Goal: Contribute content: Add original content to the website for others to see

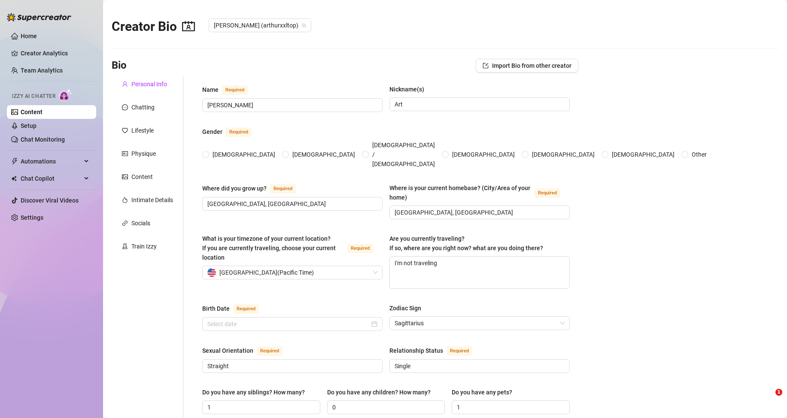
radio input "true"
type input "[DATE]"
click at [43, 111] on link "Content" at bounding box center [32, 112] width 22 height 7
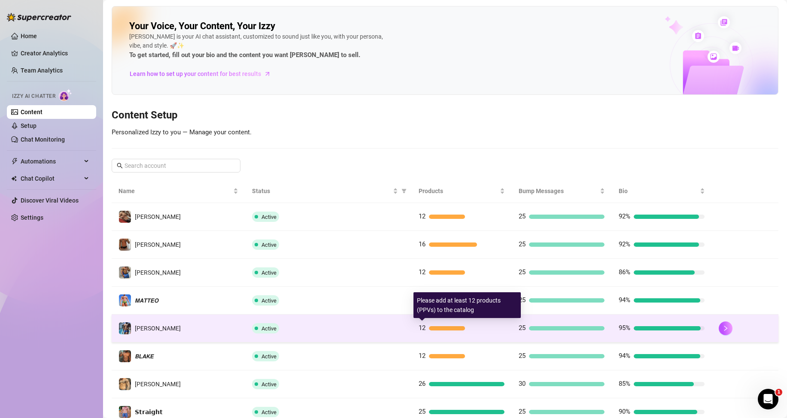
click at [429, 327] on div at bounding box center [447, 328] width 36 height 4
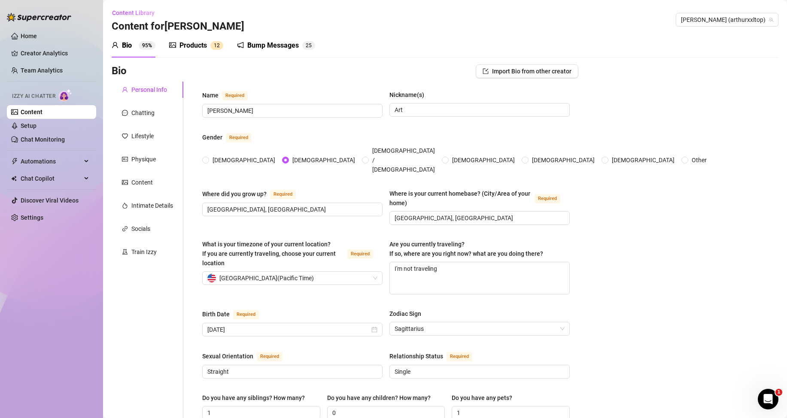
click at [209, 45] on div "Products 1 2" at bounding box center [196, 45] width 54 height 10
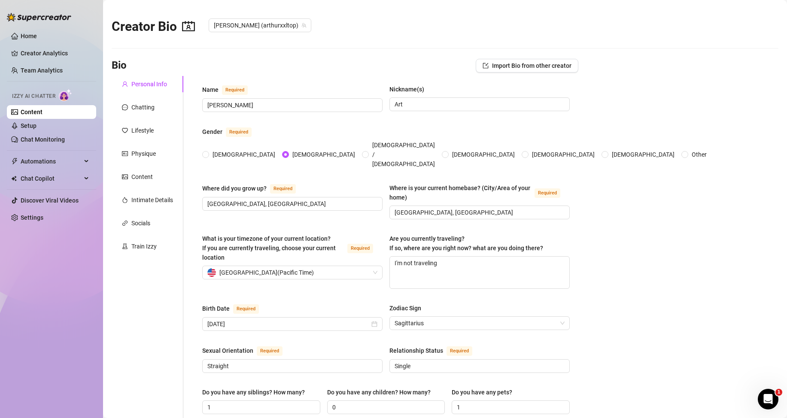
click at [136, 81] on div "Personal Info" at bounding box center [149, 83] width 36 height 9
click at [35, 111] on link "Content" at bounding box center [32, 112] width 22 height 7
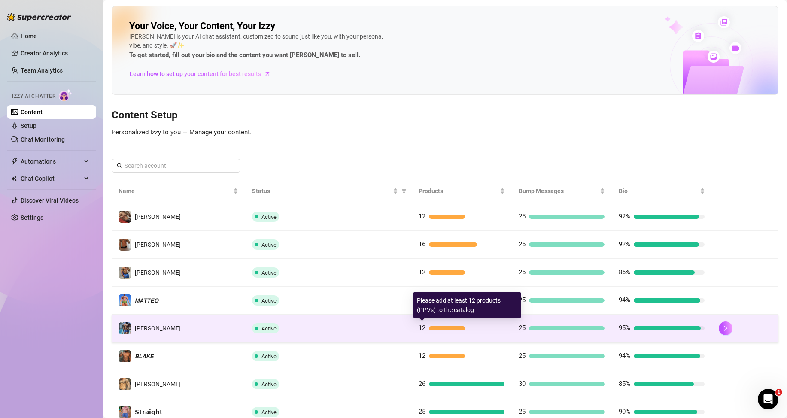
click at [431, 326] on div at bounding box center [447, 328] width 36 height 4
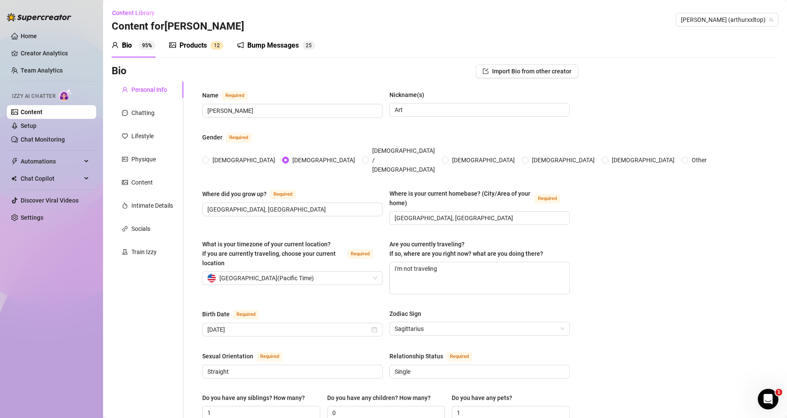
click at [201, 45] on div "Products" at bounding box center [192, 45] width 27 height 10
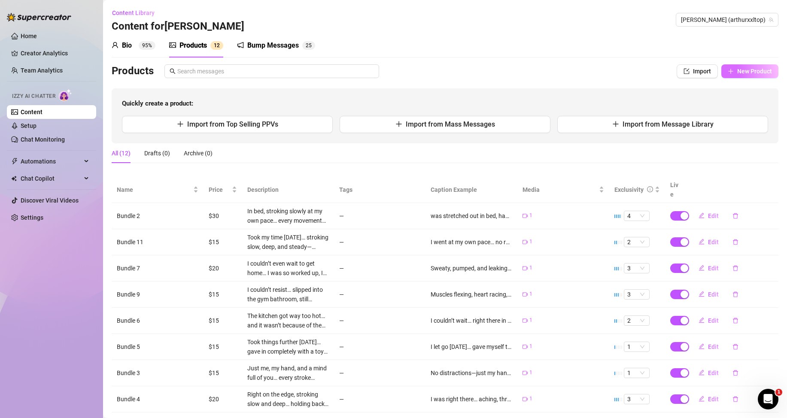
click at [756, 70] on span "New Product" at bounding box center [754, 71] width 35 height 7
type textarea "Type your message here..."
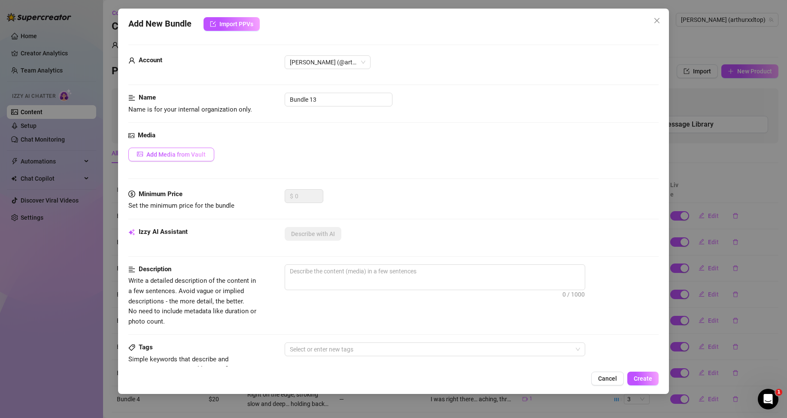
click at [195, 152] on span "Add Media from Vault" at bounding box center [175, 154] width 59 height 7
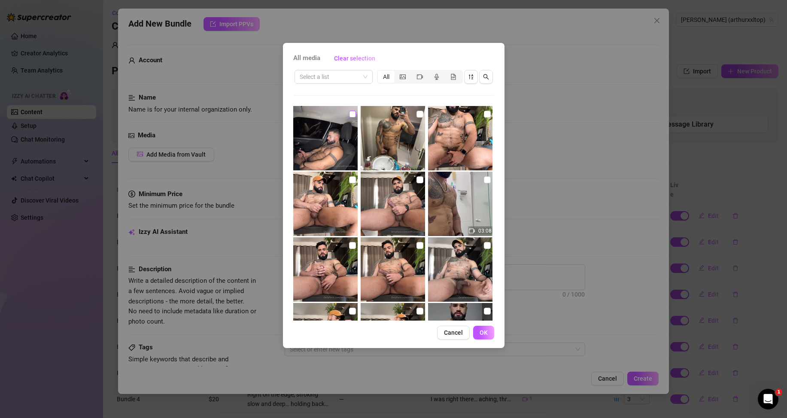
click at [352, 113] on input "checkbox" at bounding box center [352, 114] width 7 height 7
checkbox input "true"
click at [483, 332] on span "OK" at bounding box center [484, 332] width 8 height 7
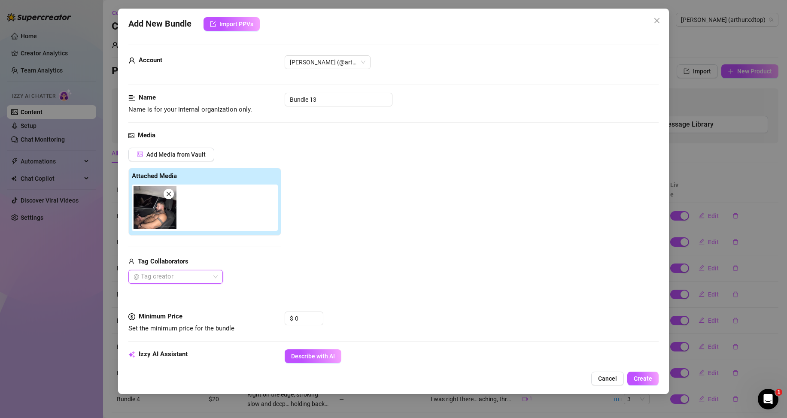
scroll to position [86, 0]
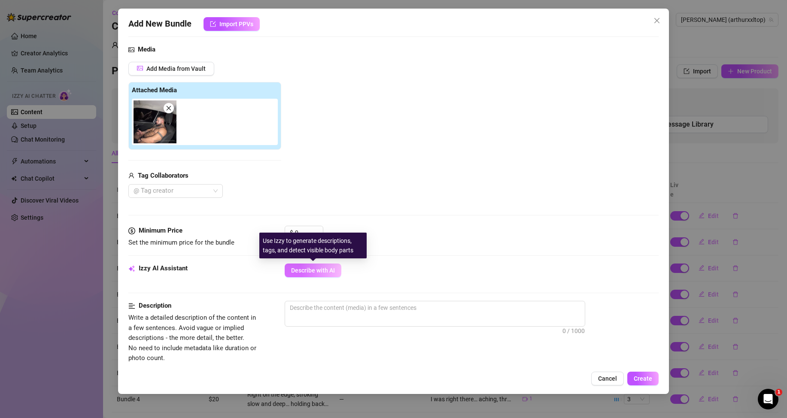
click at [316, 271] on span "Describe with AI" at bounding box center [313, 270] width 44 height 7
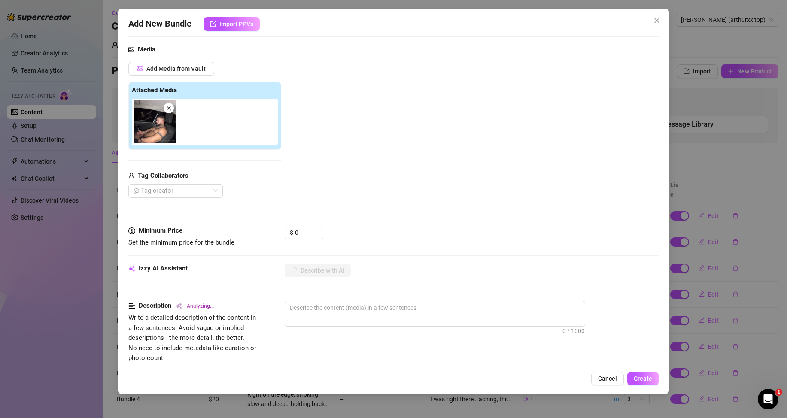
type textarea "[PERSON_NAME]"
type textarea "[PERSON_NAME] is"
type textarea "[PERSON_NAME] is fully"
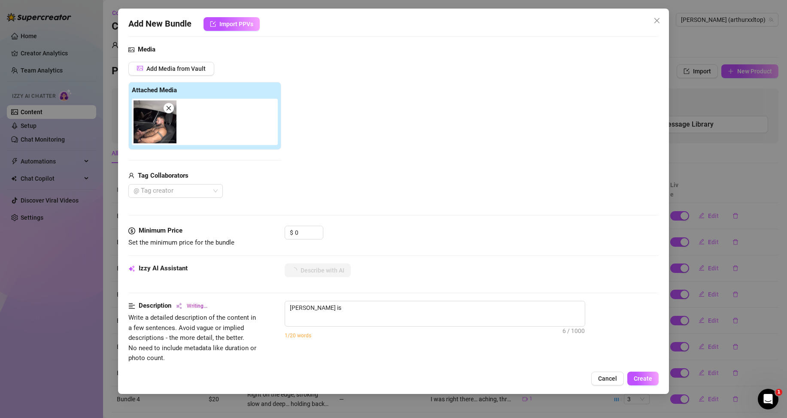
type textarea "[PERSON_NAME] is fully"
type textarea "[PERSON_NAME] is fully naked"
type textarea "[PERSON_NAME] is fully naked in"
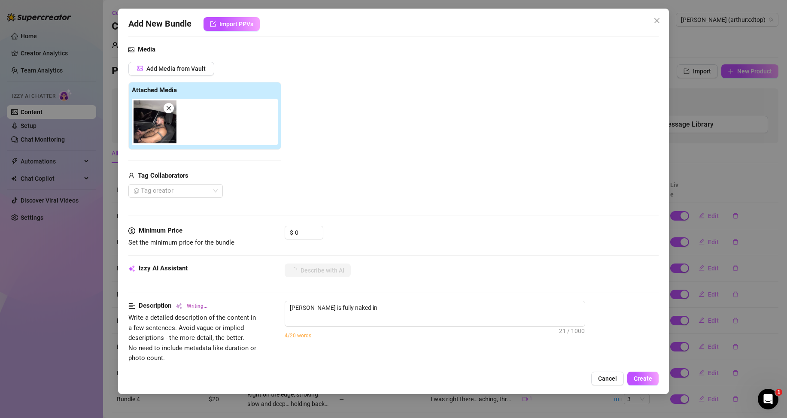
type textarea "[PERSON_NAME] is fully naked in the"
type textarea "[PERSON_NAME] is fully naked in the passenger"
type textarea "[PERSON_NAME] is fully naked in the passenger seat"
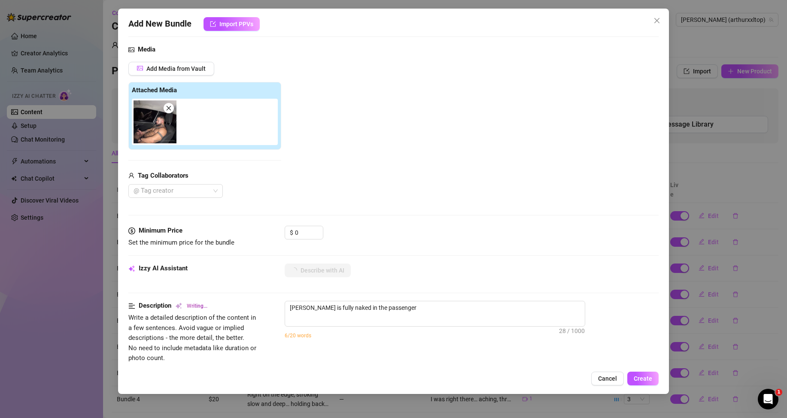
type textarea "[PERSON_NAME] is fully naked in the passenger seat"
type textarea "[PERSON_NAME] is fully naked in the passenger seat of"
type textarea "[PERSON_NAME] is fully naked in the passenger seat of a"
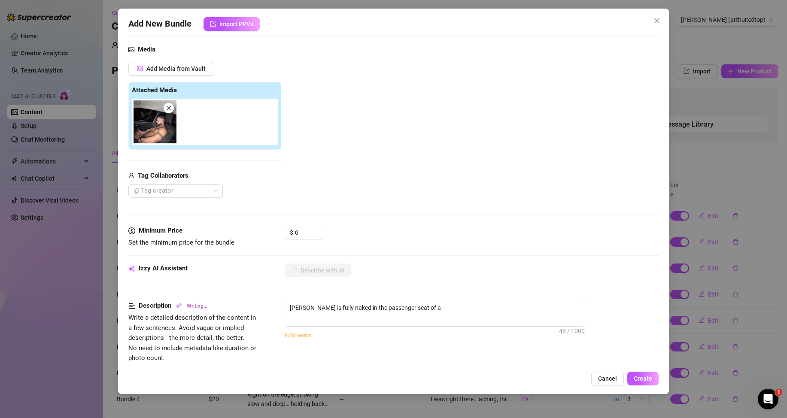
type textarea "[PERSON_NAME] is fully naked in the passenger seat of a car,"
type textarea "[PERSON_NAME] is fully naked in the passenger seat of a car, showing"
type textarea "[PERSON_NAME] is fully naked in the passenger seat of a car, showing off"
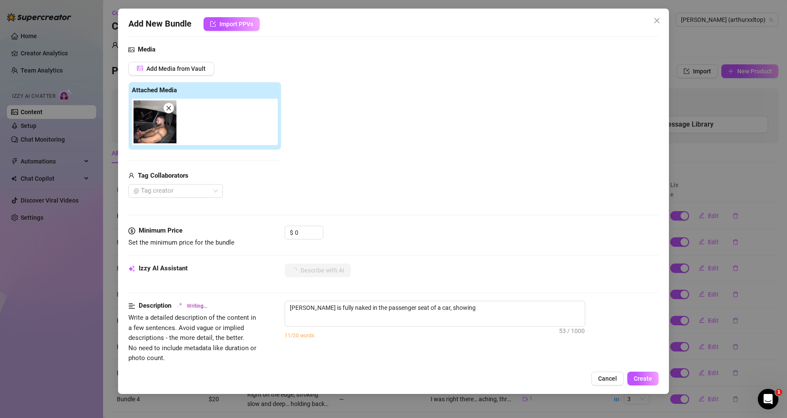
type textarea "[PERSON_NAME] is fully naked in the passenger seat of a car, showing off"
type textarea "[PERSON_NAME] is fully naked in the passenger seat of a car, showing off his"
type textarea "[PERSON_NAME] is fully naked in the passenger seat of a car, showing off his mu…"
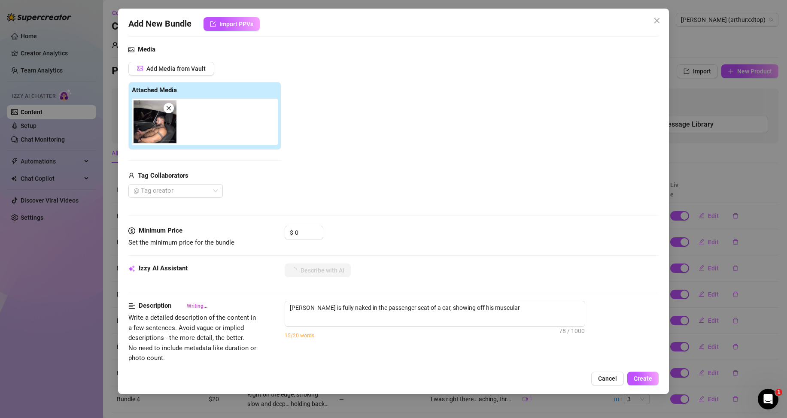
type textarea "[PERSON_NAME] is fully naked in the passenger seat of a car, showing off his mu…"
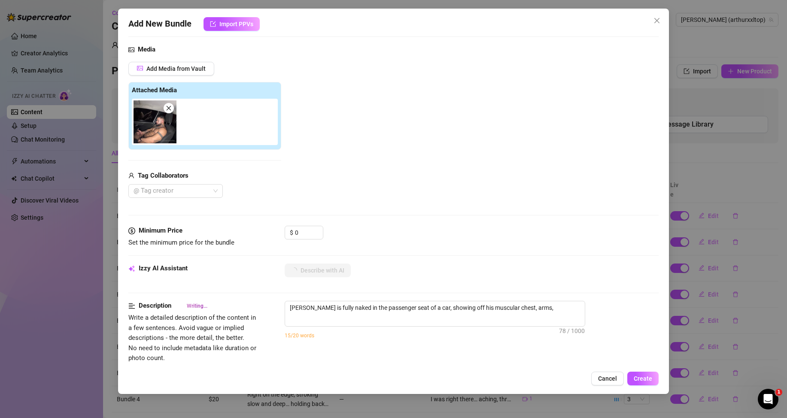
type textarea "[PERSON_NAME] is fully naked in the passenger seat of a car, showing off his mu…"
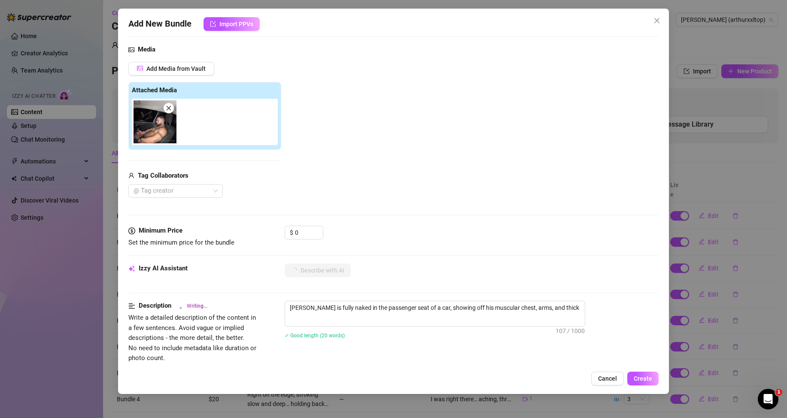
type textarea "[PERSON_NAME] is fully naked in the passenger seat of a car, showing off his mu…"
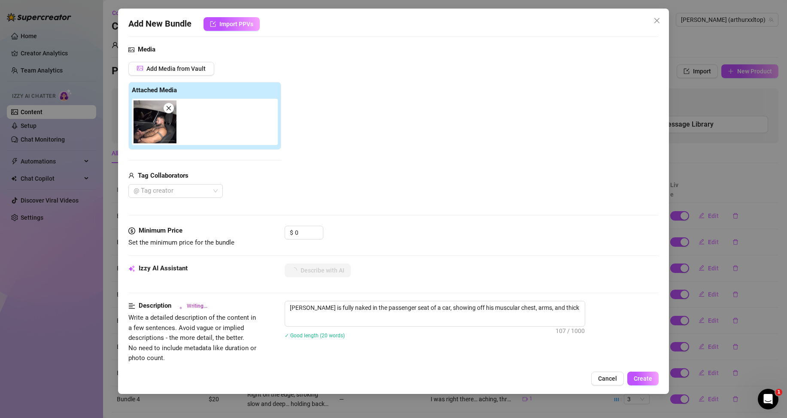
type textarea "[PERSON_NAME] is fully naked in the passenger seat of a car, showing off his mu…"
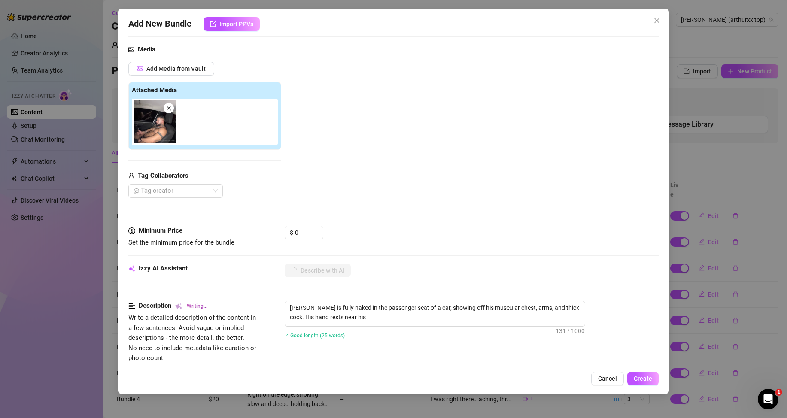
type textarea "[PERSON_NAME] is fully naked in the passenger seat of a car, showing off his mu…"
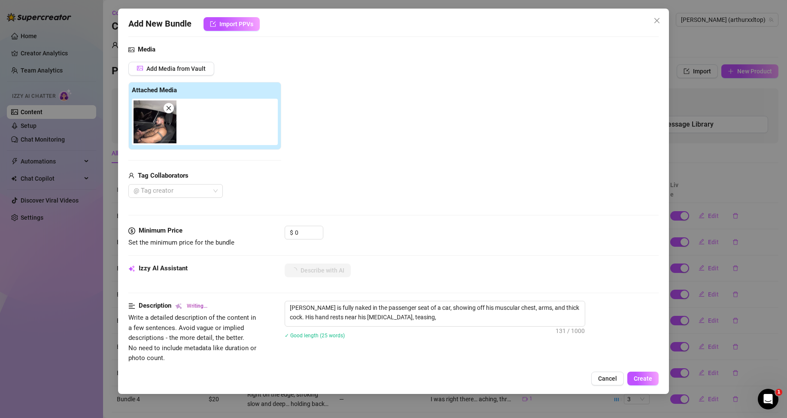
type textarea "[PERSON_NAME] is fully naked in the passenger seat of a car, showing off his mu…"
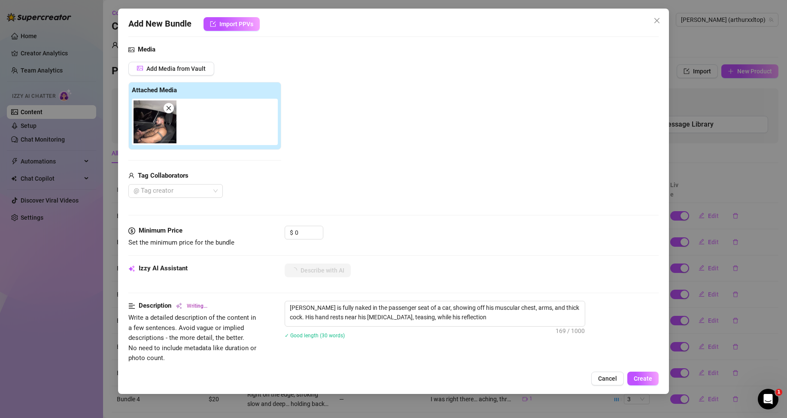
type textarea "[PERSON_NAME] is fully naked in the passenger seat of a car, showing off his mu…"
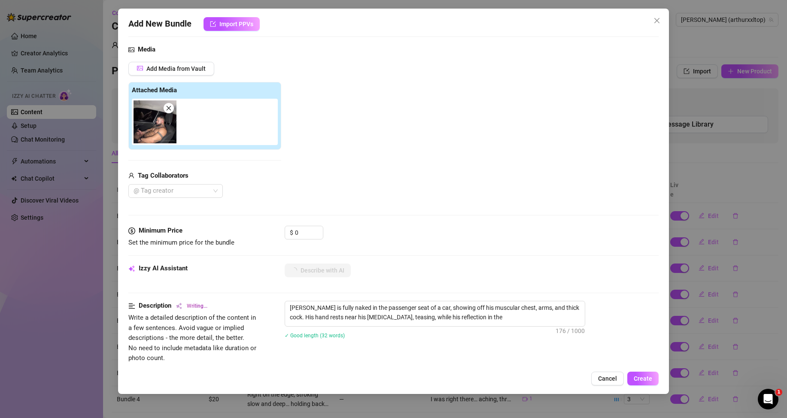
type textarea "[PERSON_NAME] is fully naked in the passenger seat of a car, showing off his mu…"
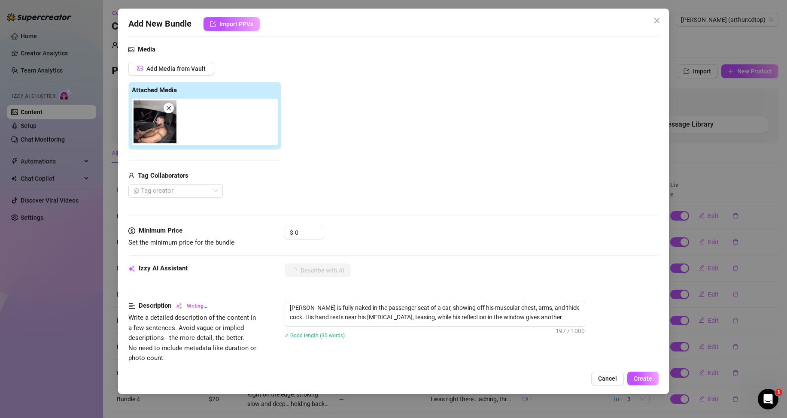
type textarea "[PERSON_NAME] is fully naked in the passenger seat of a car, showing off his mu…"
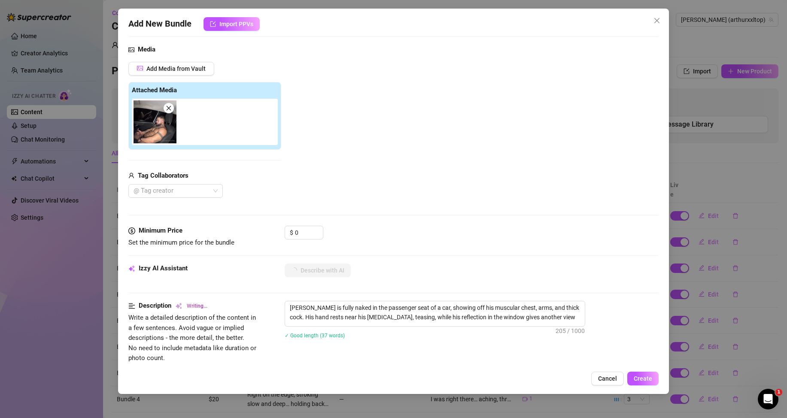
type textarea "[PERSON_NAME] is fully naked in the passenger seat of a car, showing off his mu…"
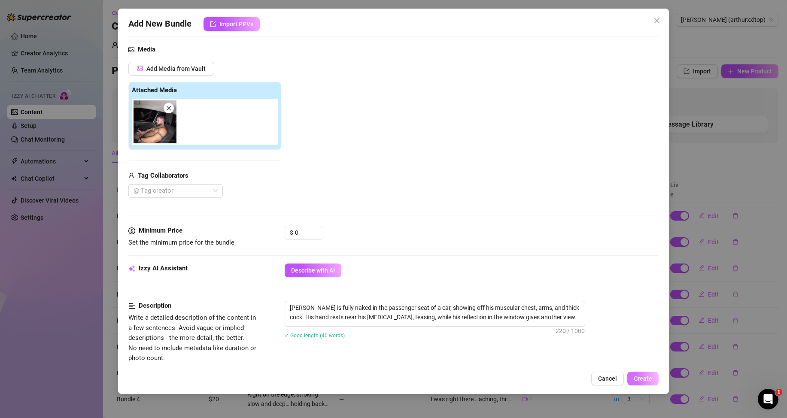
click at [636, 377] on span "Create" at bounding box center [643, 378] width 18 height 7
drag, startPoint x: 471, startPoint y: 316, endPoint x: 435, endPoint y: 321, distance: 36.4
click at [435, 321] on textarea "[PERSON_NAME] is fully naked in the passenger seat of a car, showing off his mu…" at bounding box center [435, 312] width 300 height 22
type textarea "[PERSON_NAME] is fully naked in the passenger seat of a car, showing off his mu…"
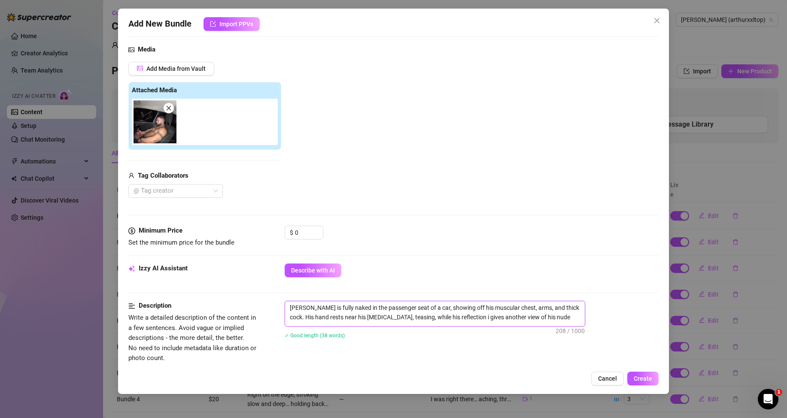
type textarea "[PERSON_NAME] is fully naked in the passenger seat of a car, showing off his mu…"
drag, startPoint x: 649, startPoint y: 379, endPoint x: 640, endPoint y: 377, distance: 9.3
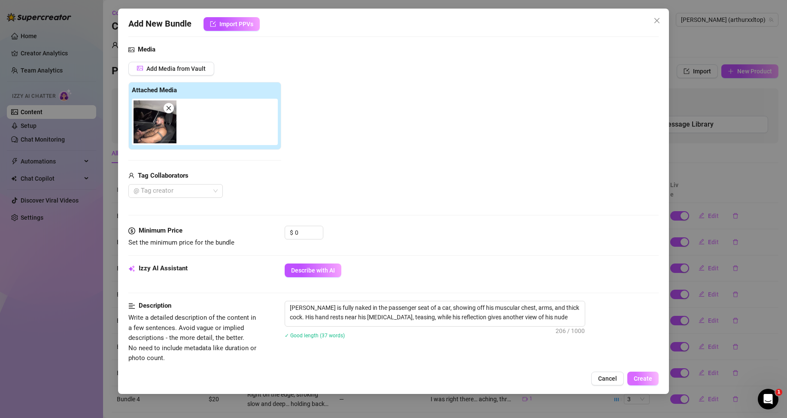
click at [649, 379] on span "Create" at bounding box center [643, 378] width 18 height 7
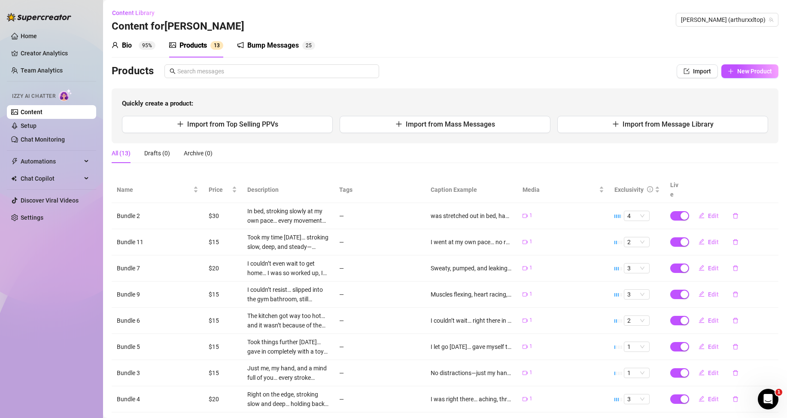
scroll to position [97, 0]
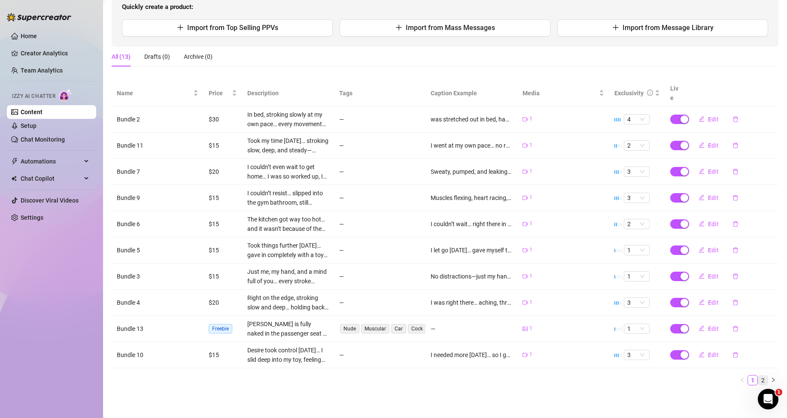
click at [759, 377] on link "2" at bounding box center [762, 380] width 9 height 9
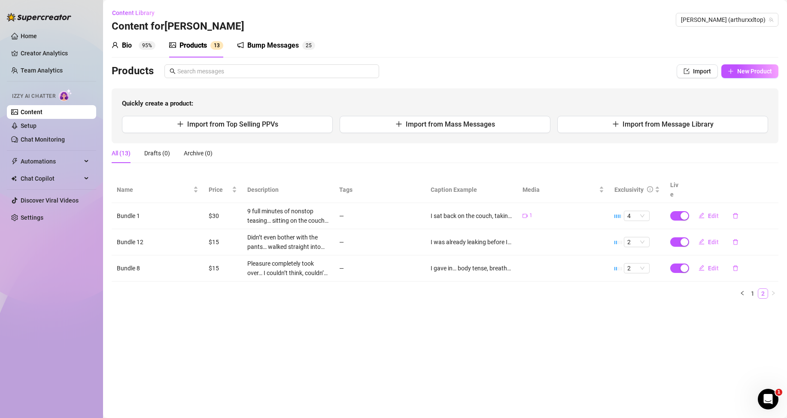
scroll to position [0, 0]
